Goal: Transaction & Acquisition: Purchase product/service

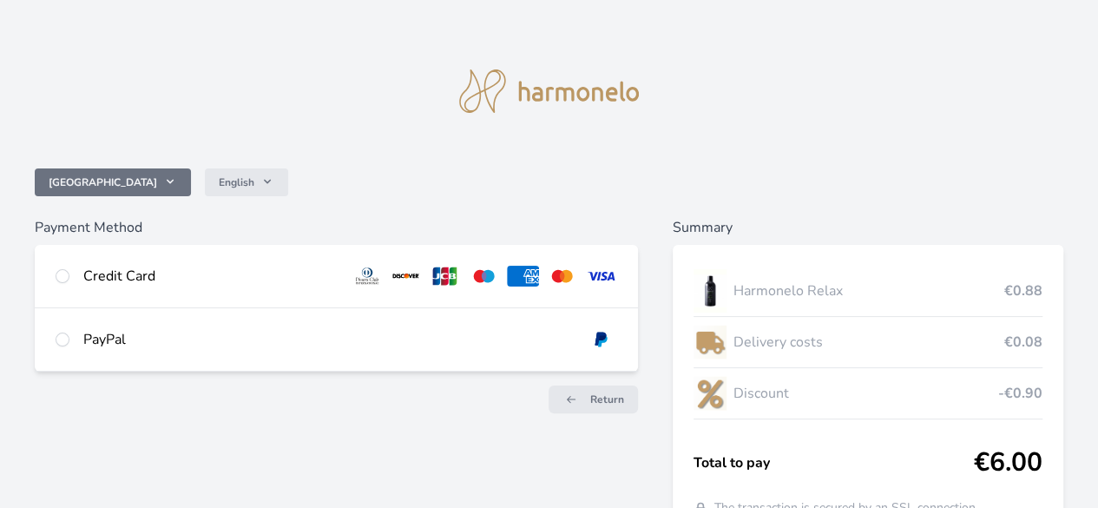
click at [157, 185] on span "[GEOGRAPHIC_DATA]" at bounding box center [103, 182] width 108 height 14
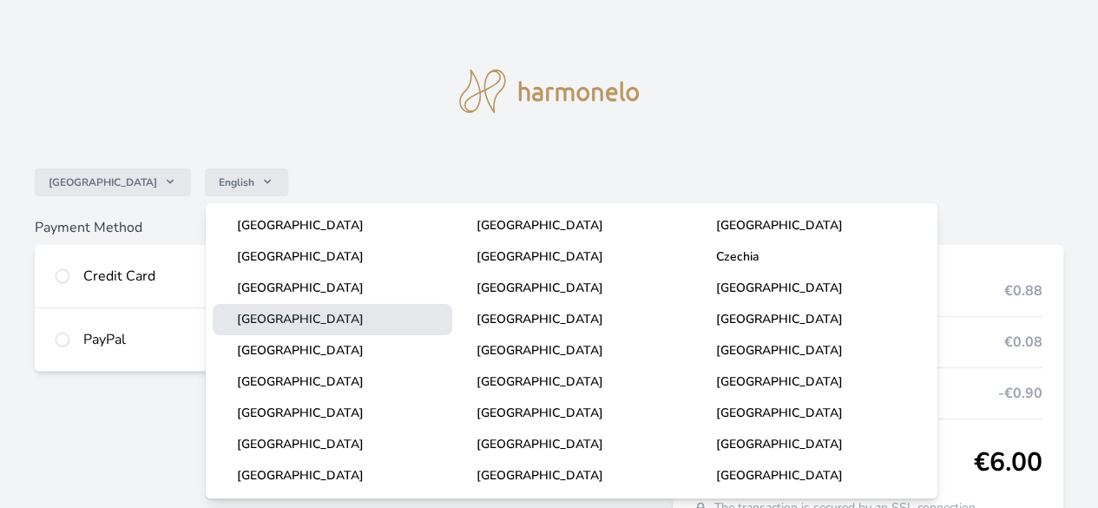
click at [271, 315] on span "[GEOGRAPHIC_DATA]" at bounding box center [300, 319] width 127 height 16
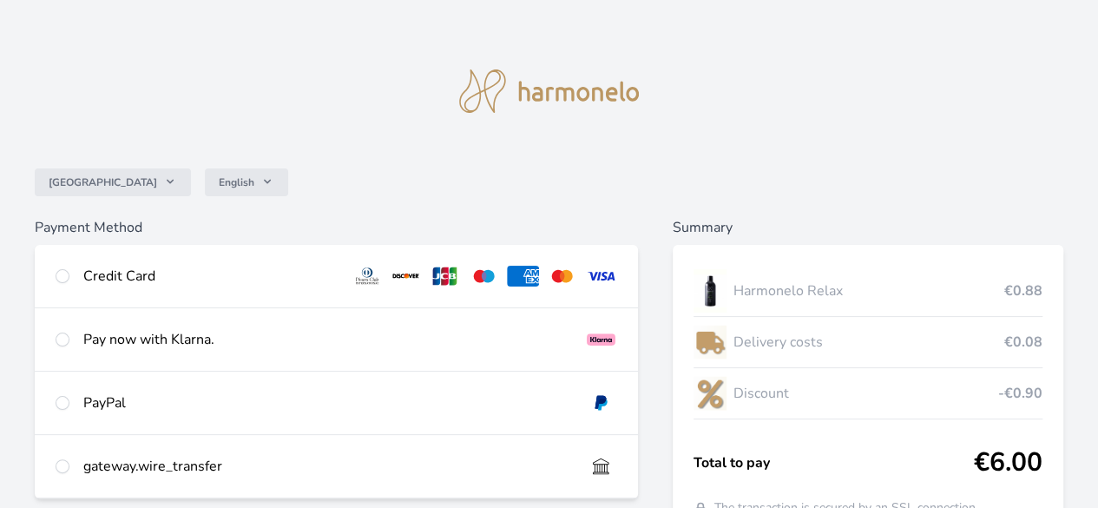
click at [274, 185] on icon at bounding box center [267, 181] width 14 height 14
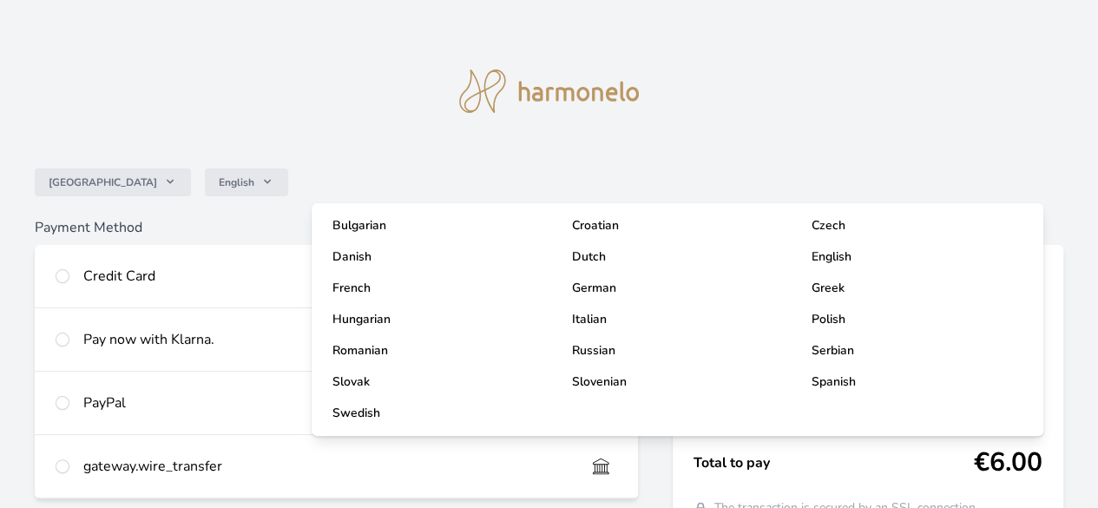
click at [274, 185] on icon at bounding box center [267, 181] width 14 height 14
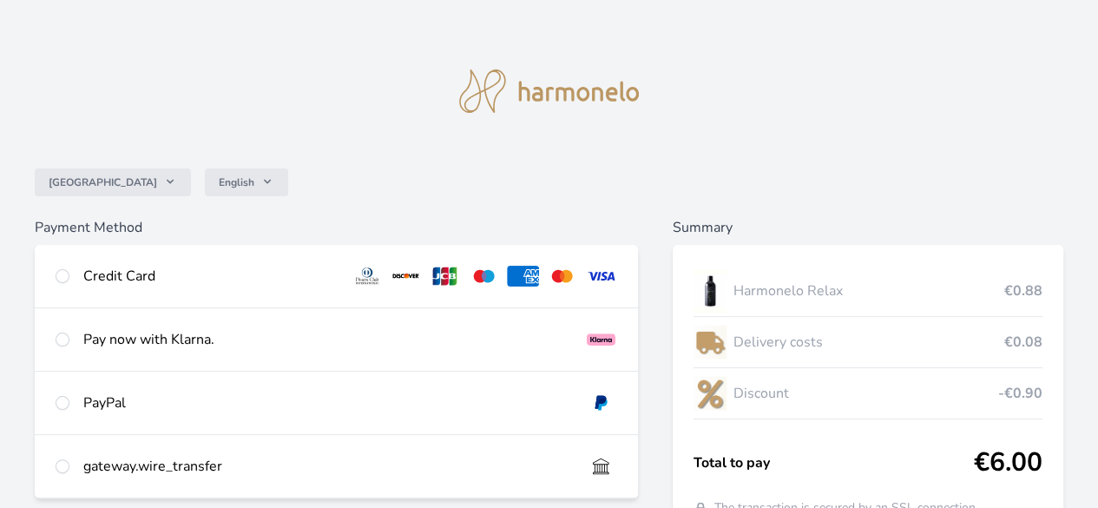
click at [274, 185] on icon at bounding box center [267, 181] width 14 height 14
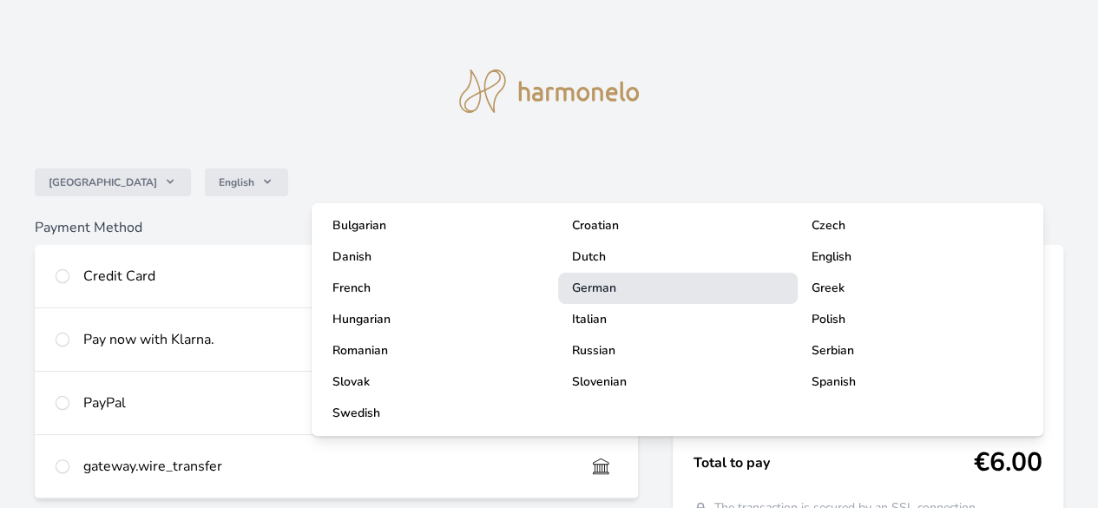
click at [589, 289] on span "German" at bounding box center [594, 287] width 44 height 16
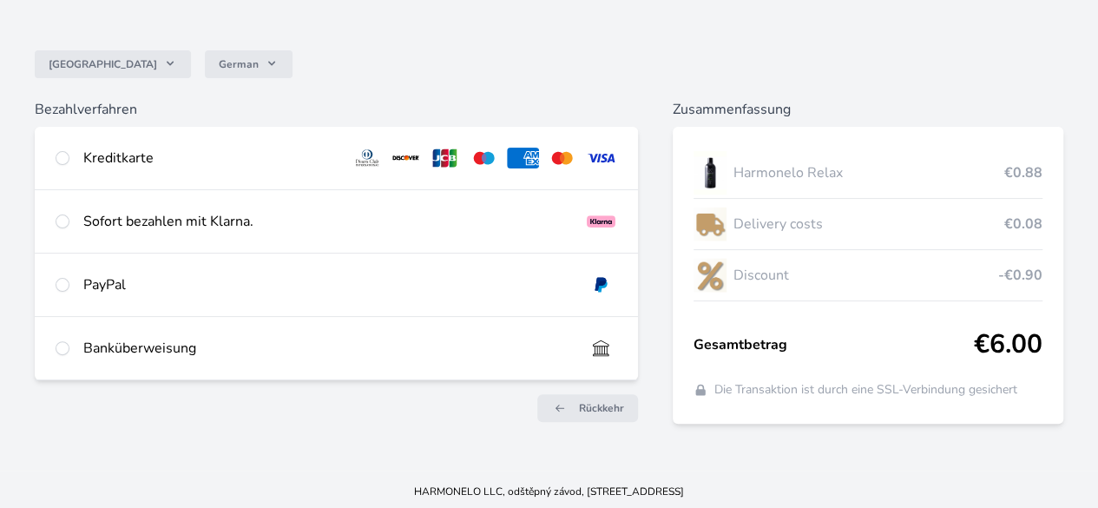
scroll to position [134, 0]
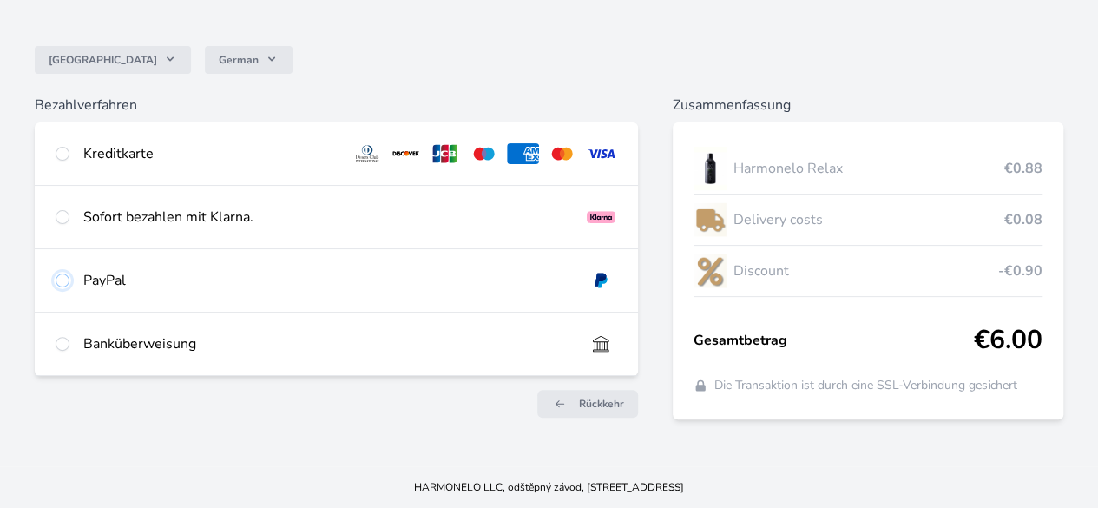
click at [69, 282] on input "radio" at bounding box center [63, 280] width 14 height 14
radio input "true"
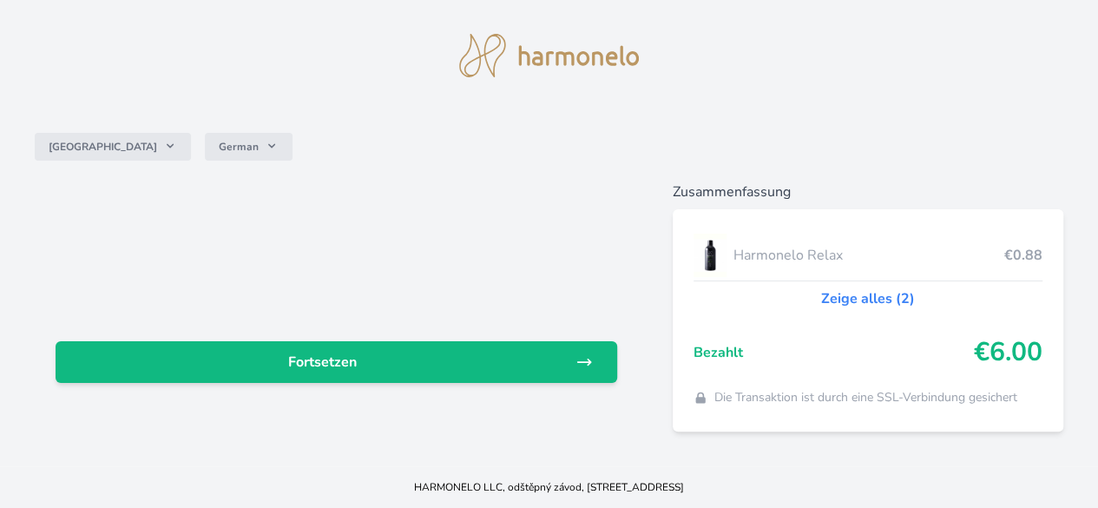
scroll to position [48, 0]
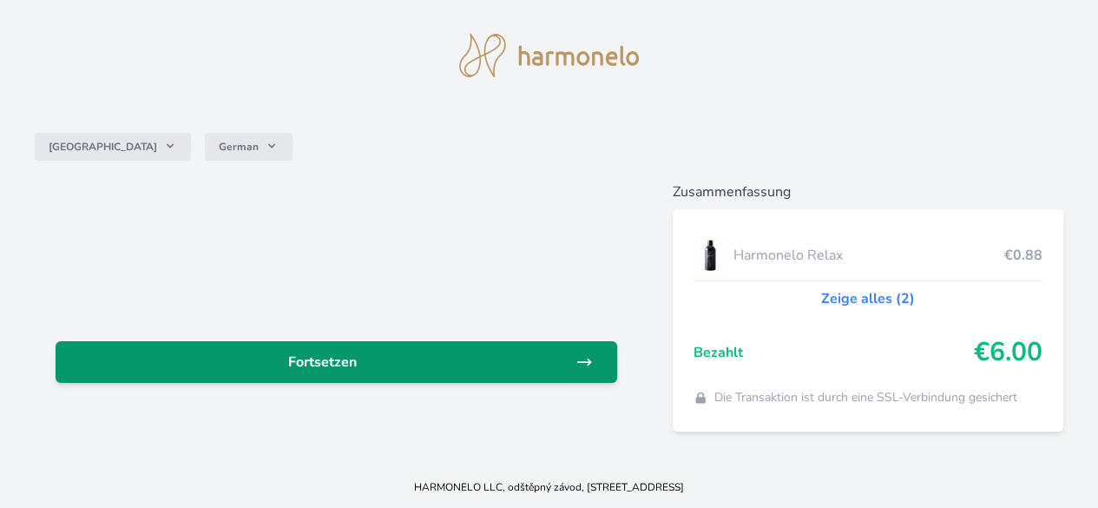
click at [471, 341] on link "Fortsetzen" at bounding box center [336, 362] width 561 height 42
